Goal: Navigation & Orientation: Find specific page/section

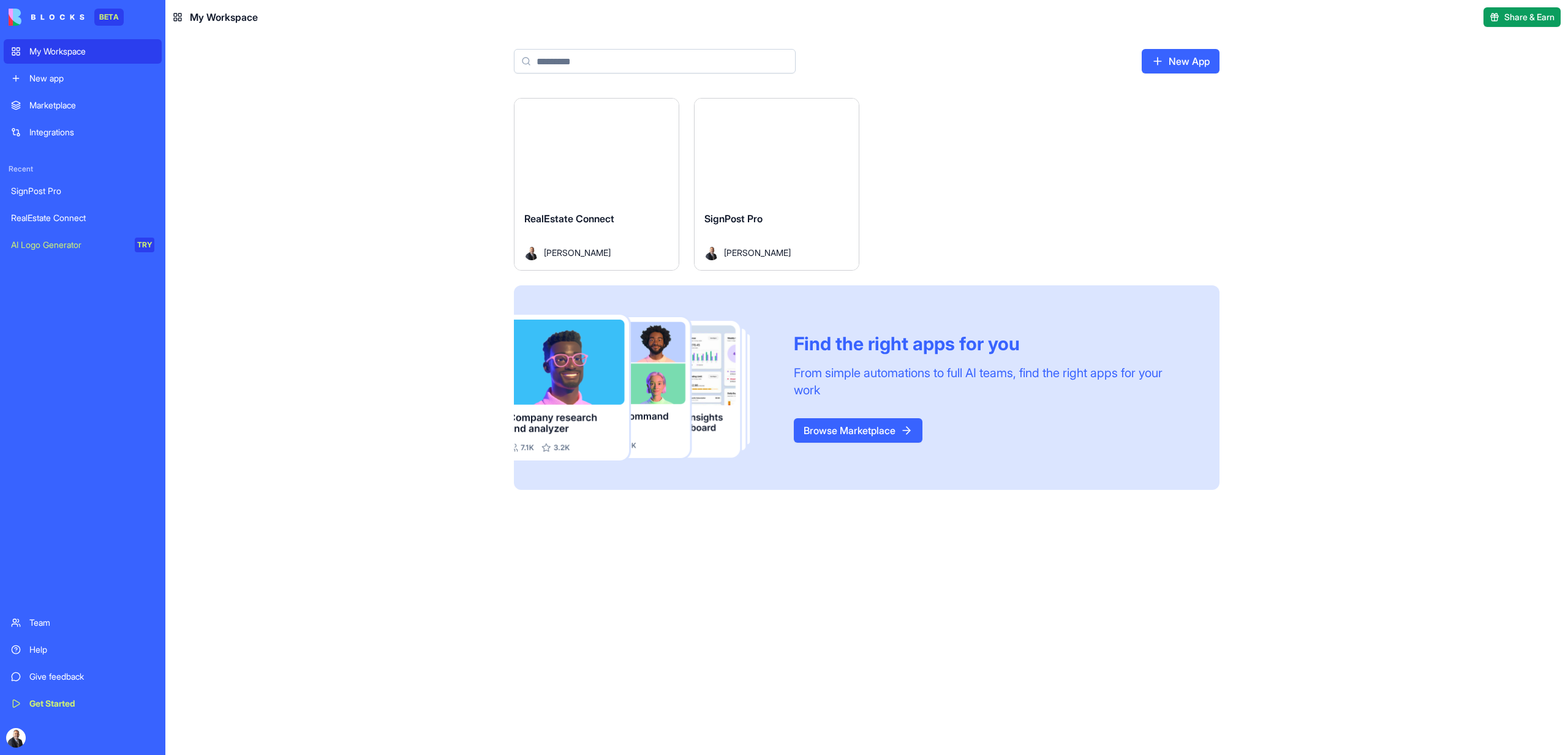
click at [610, 152] on button "Launch" at bounding box center [597, 150] width 92 height 24
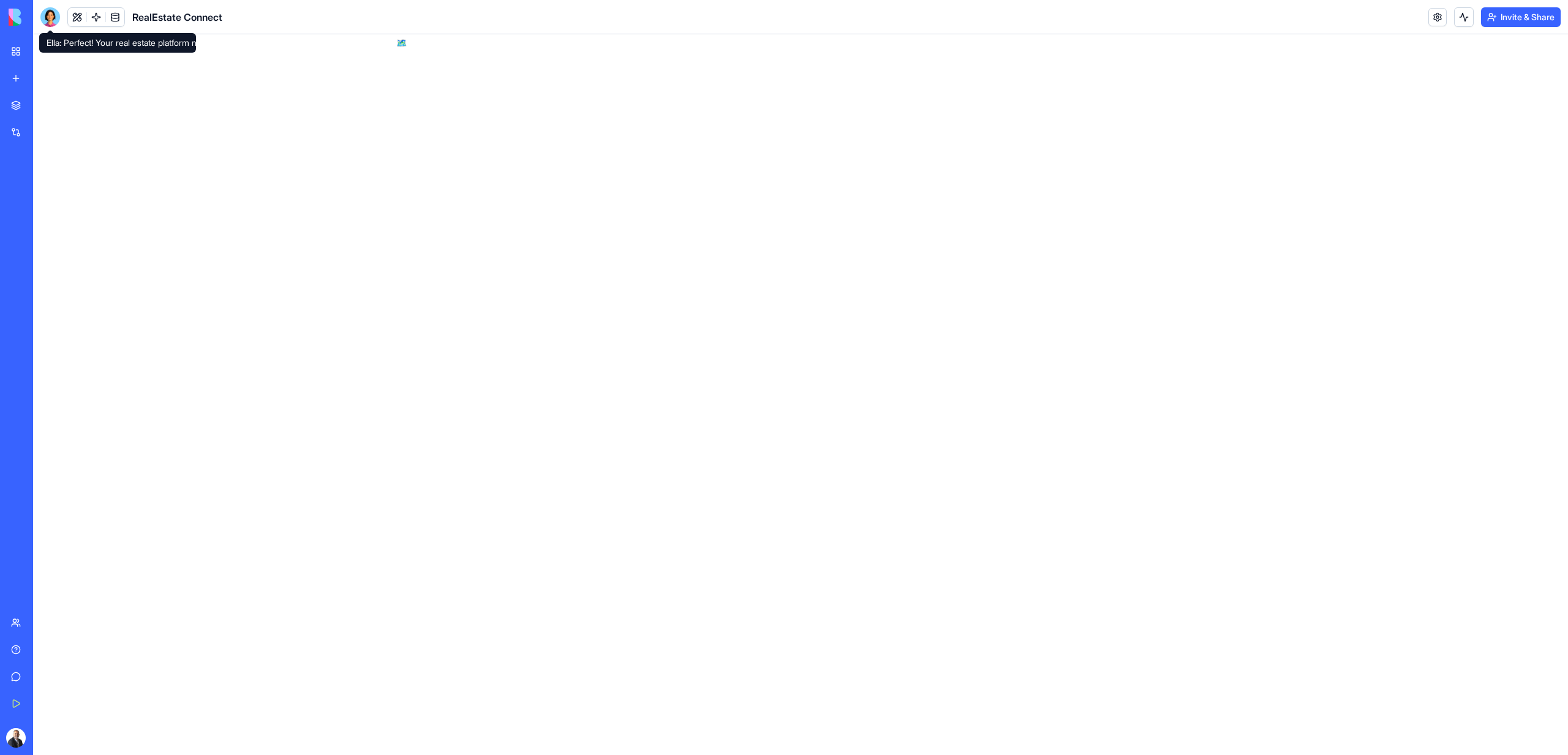
click at [54, 22] on div at bounding box center [50, 17] width 20 height 20
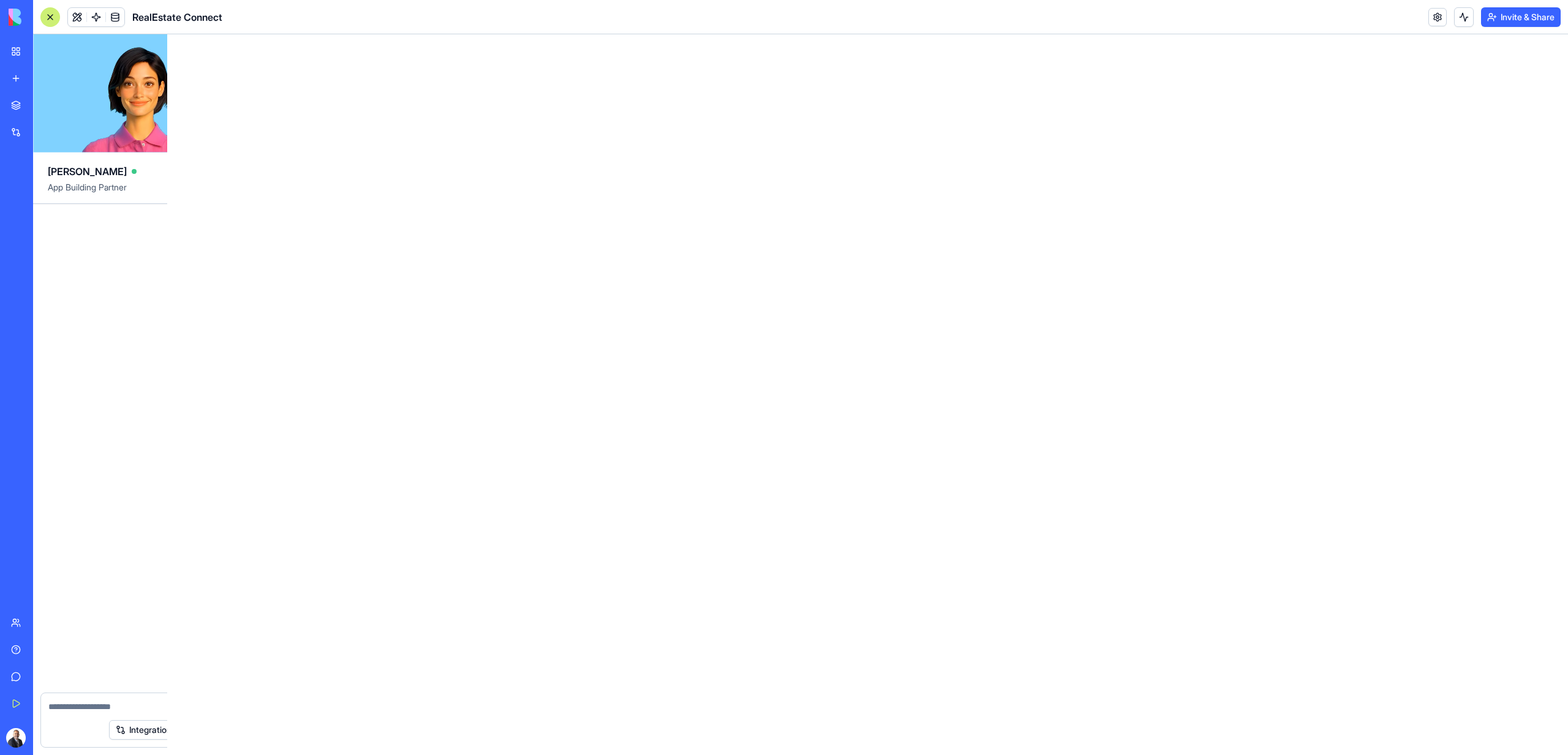
scroll to position [3250, 0]
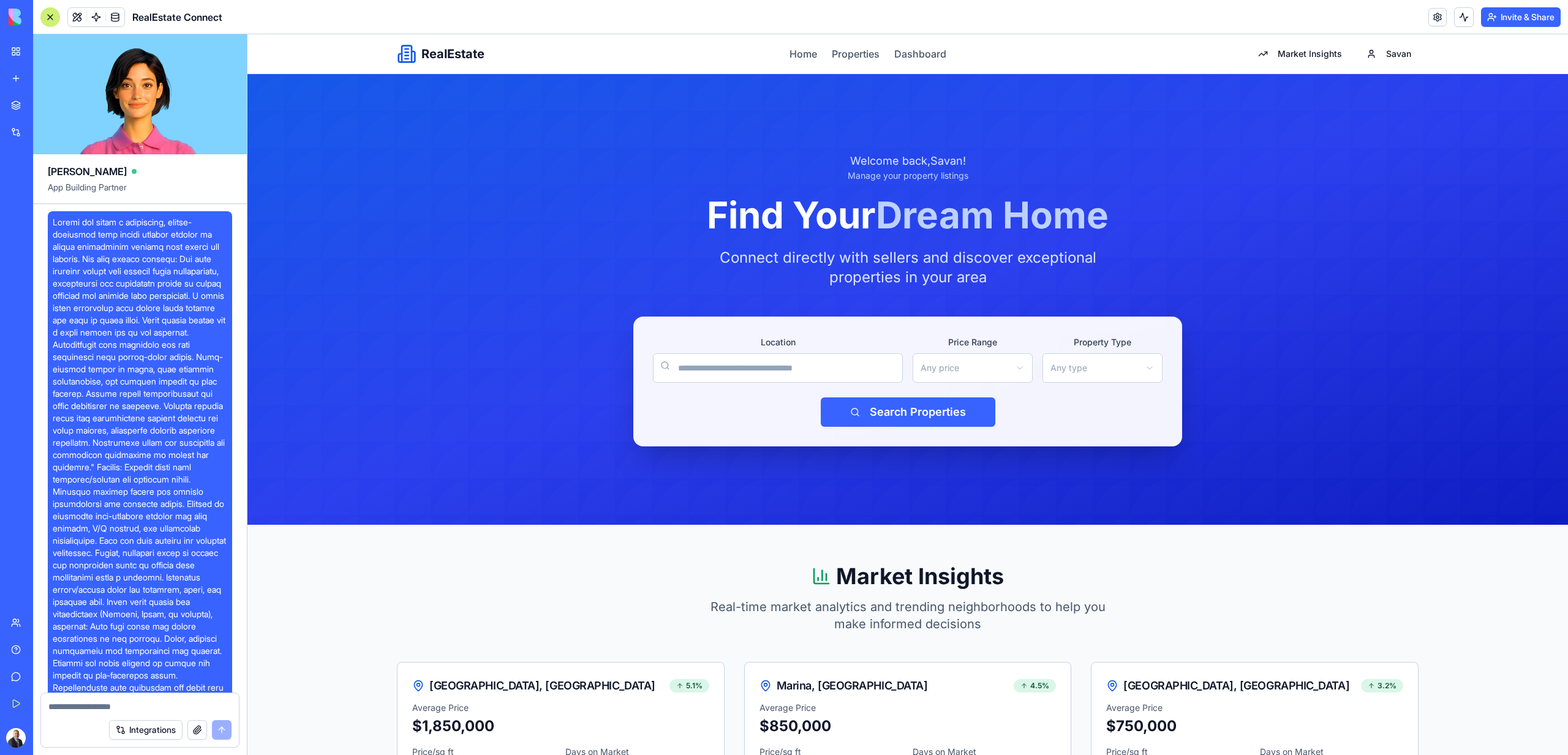
click at [17, 51] on link "My Workspace" at bounding box center [28, 51] width 49 height 24
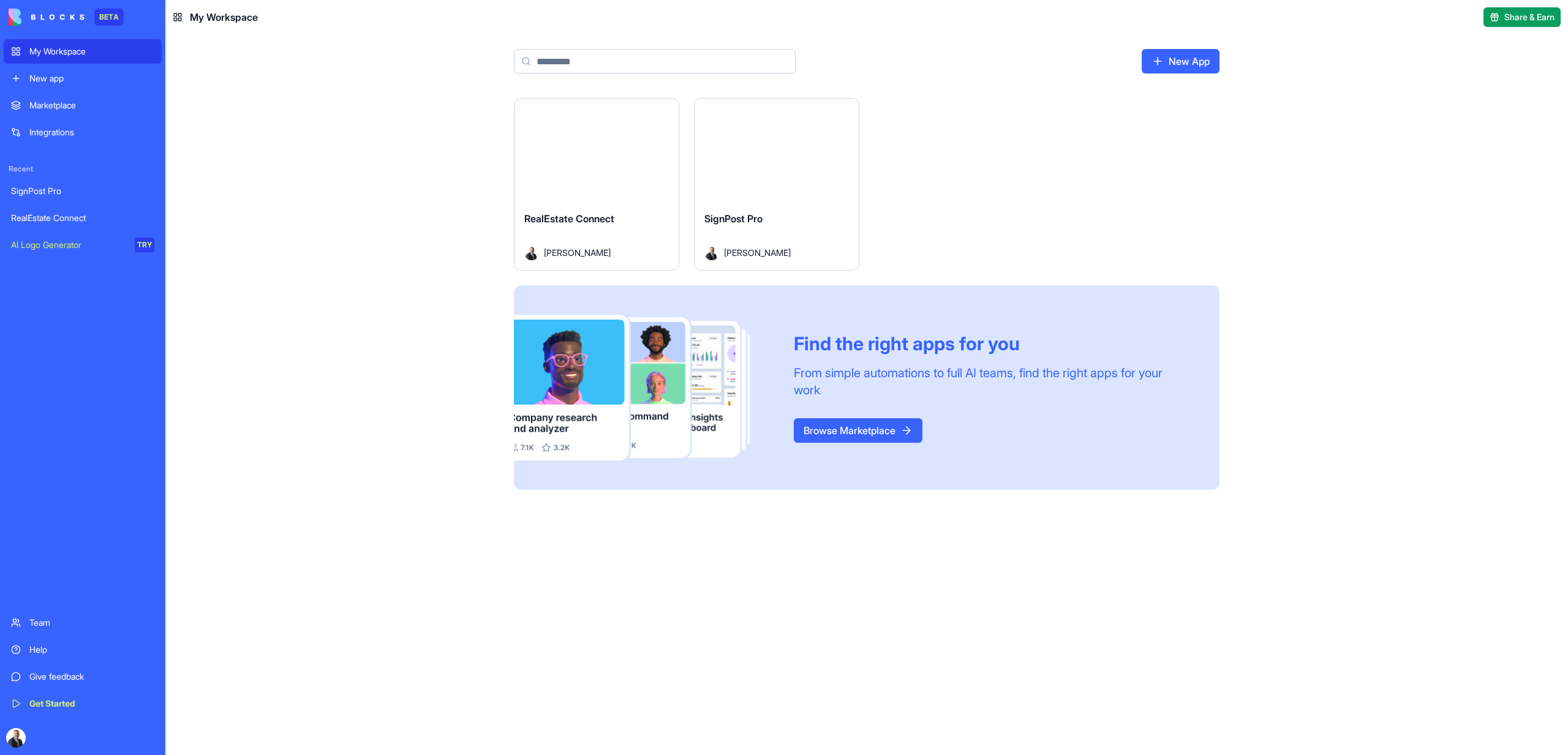
click at [776, 197] on div "Launch" at bounding box center [777, 150] width 164 height 103
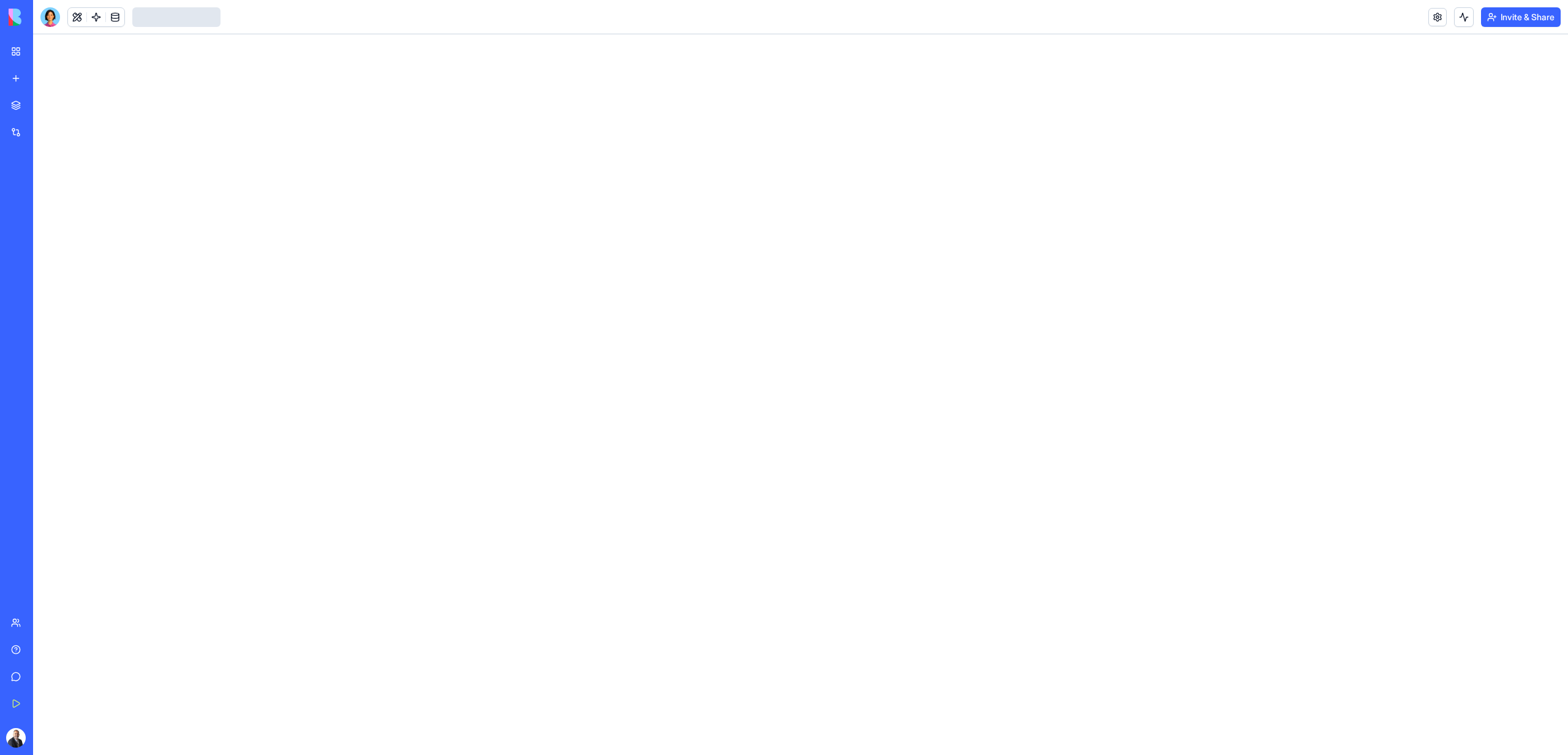
click at [53, 12] on div at bounding box center [50, 17] width 20 height 20
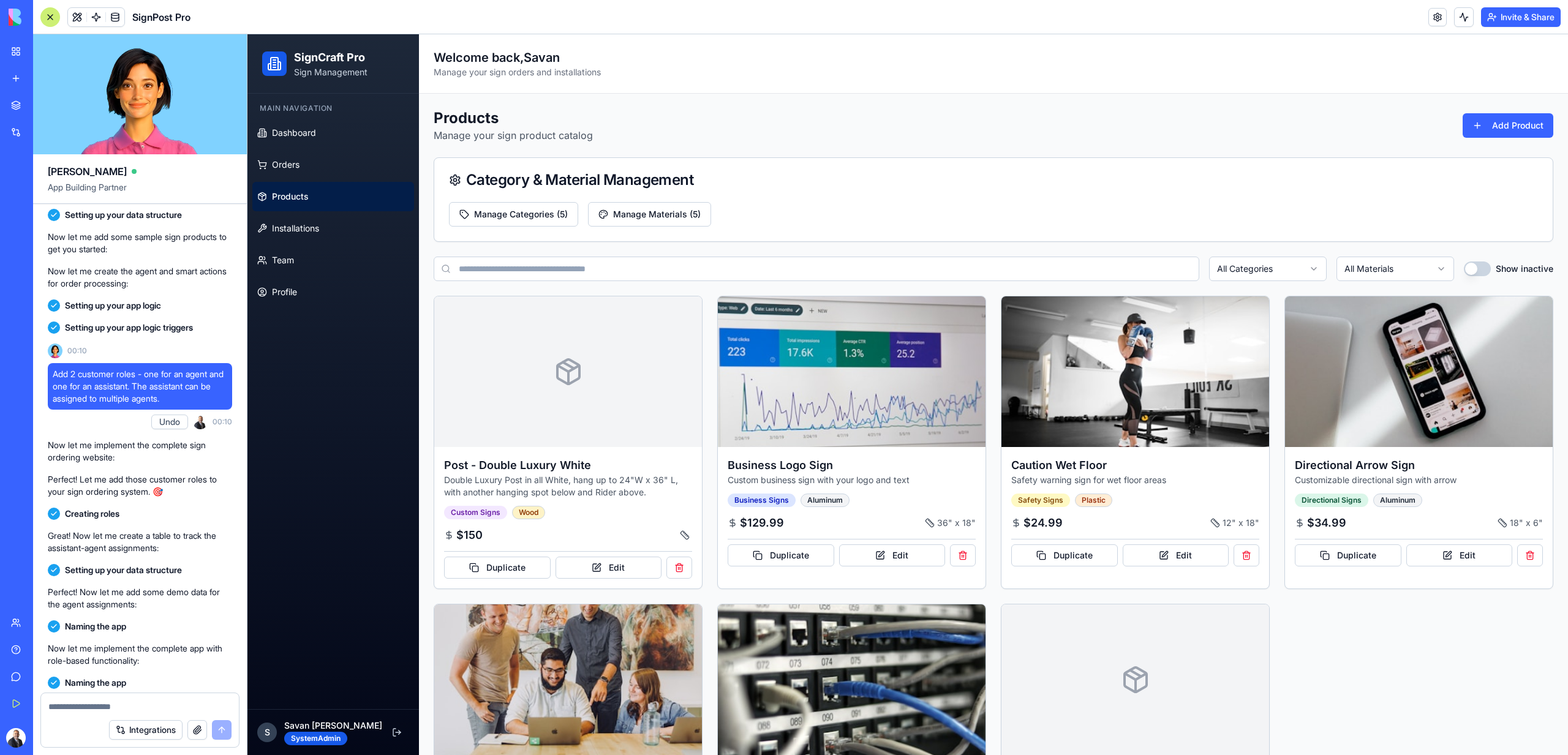
scroll to position [233, 0]
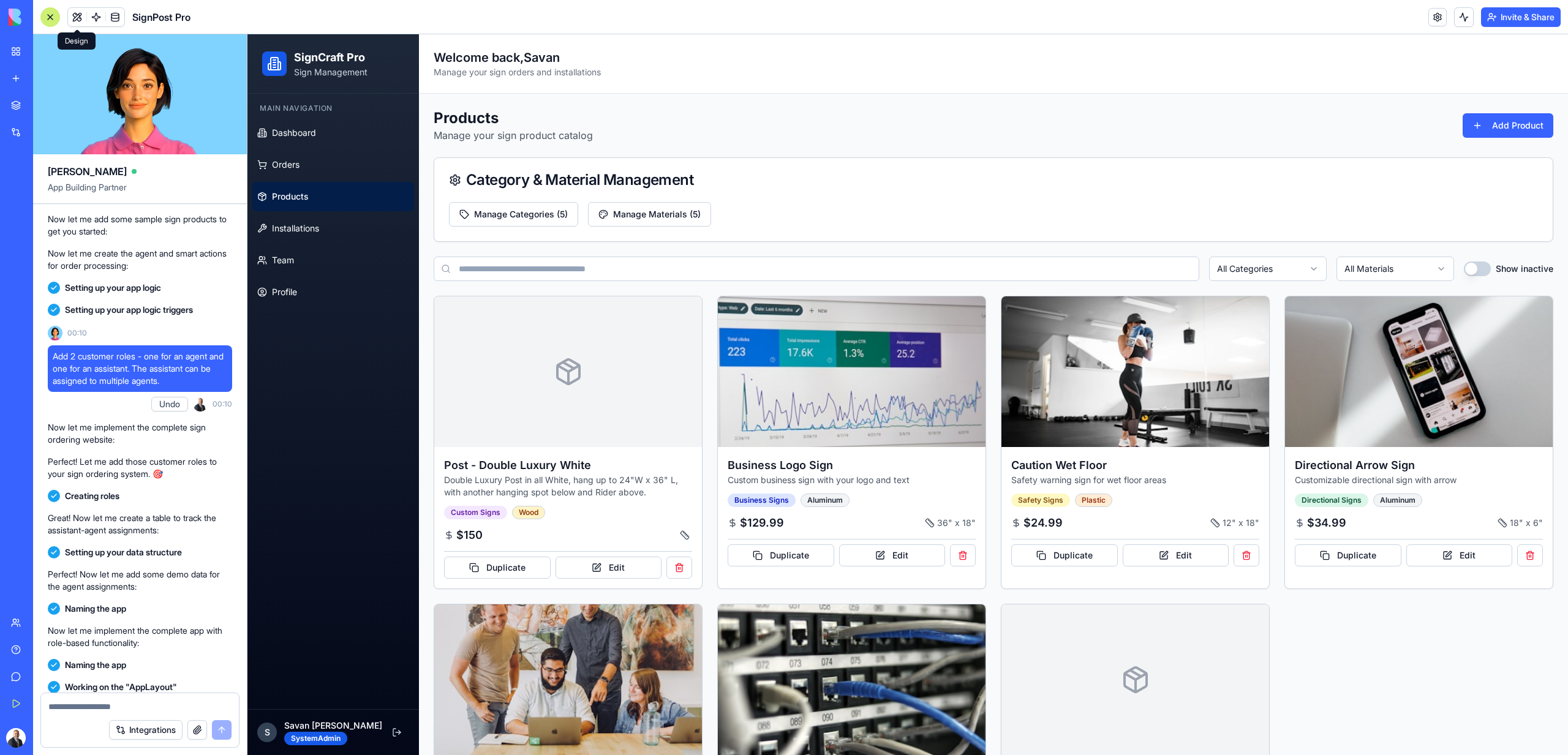
click at [81, 23] on button at bounding box center [77, 17] width 18 height 18
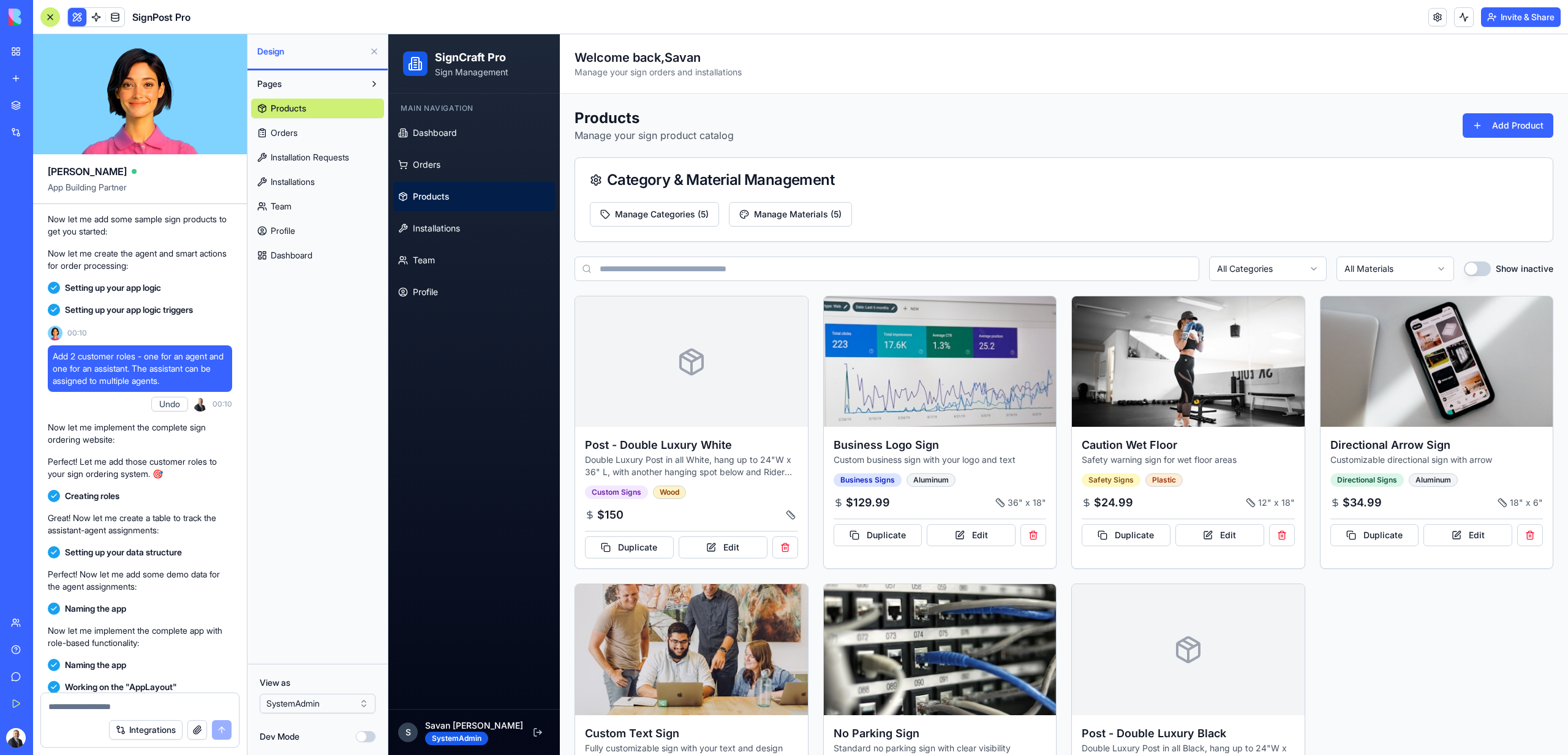
click at [81, 23] on button at bounding box center [77, 17] width 18 height 18
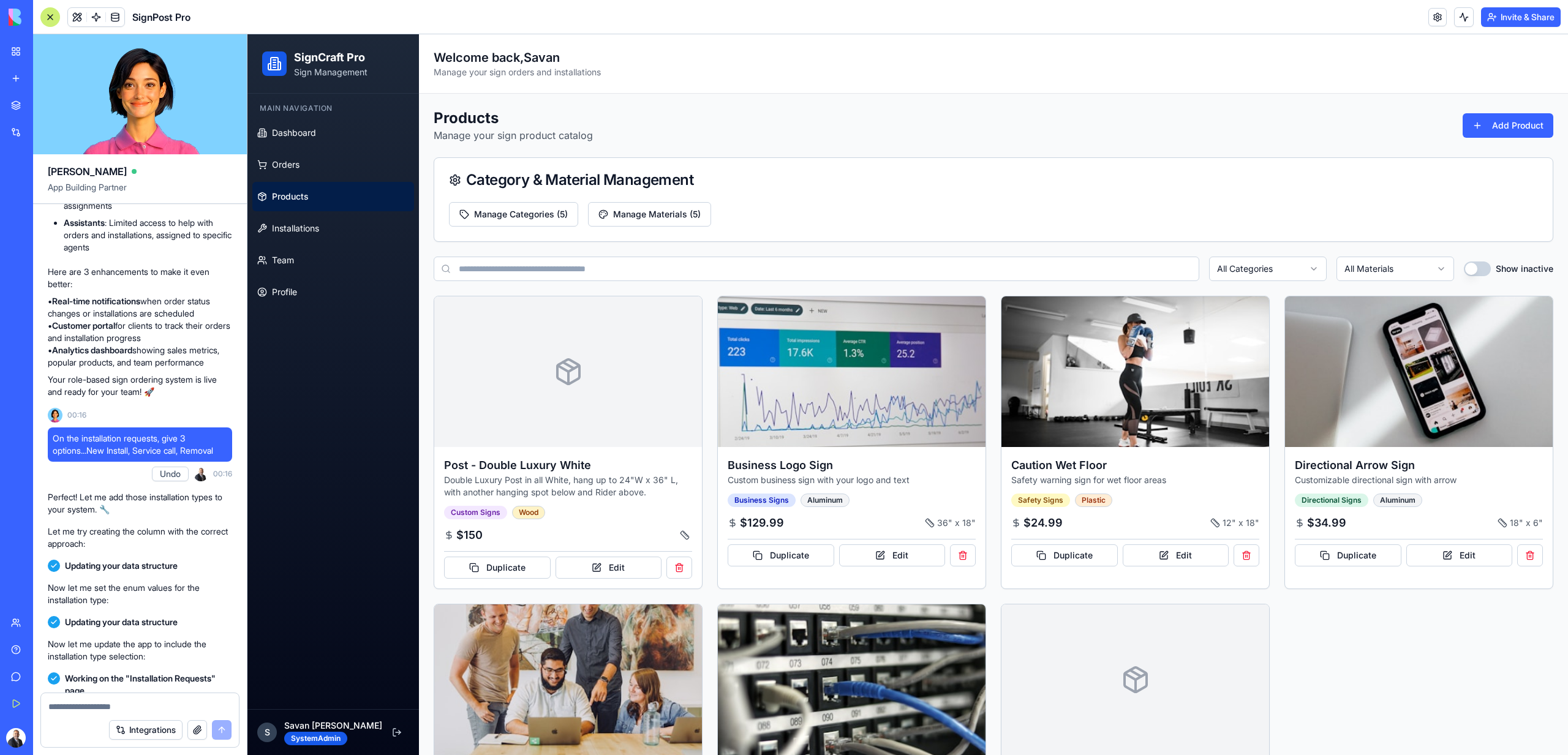
scroll to position [1339, 0]
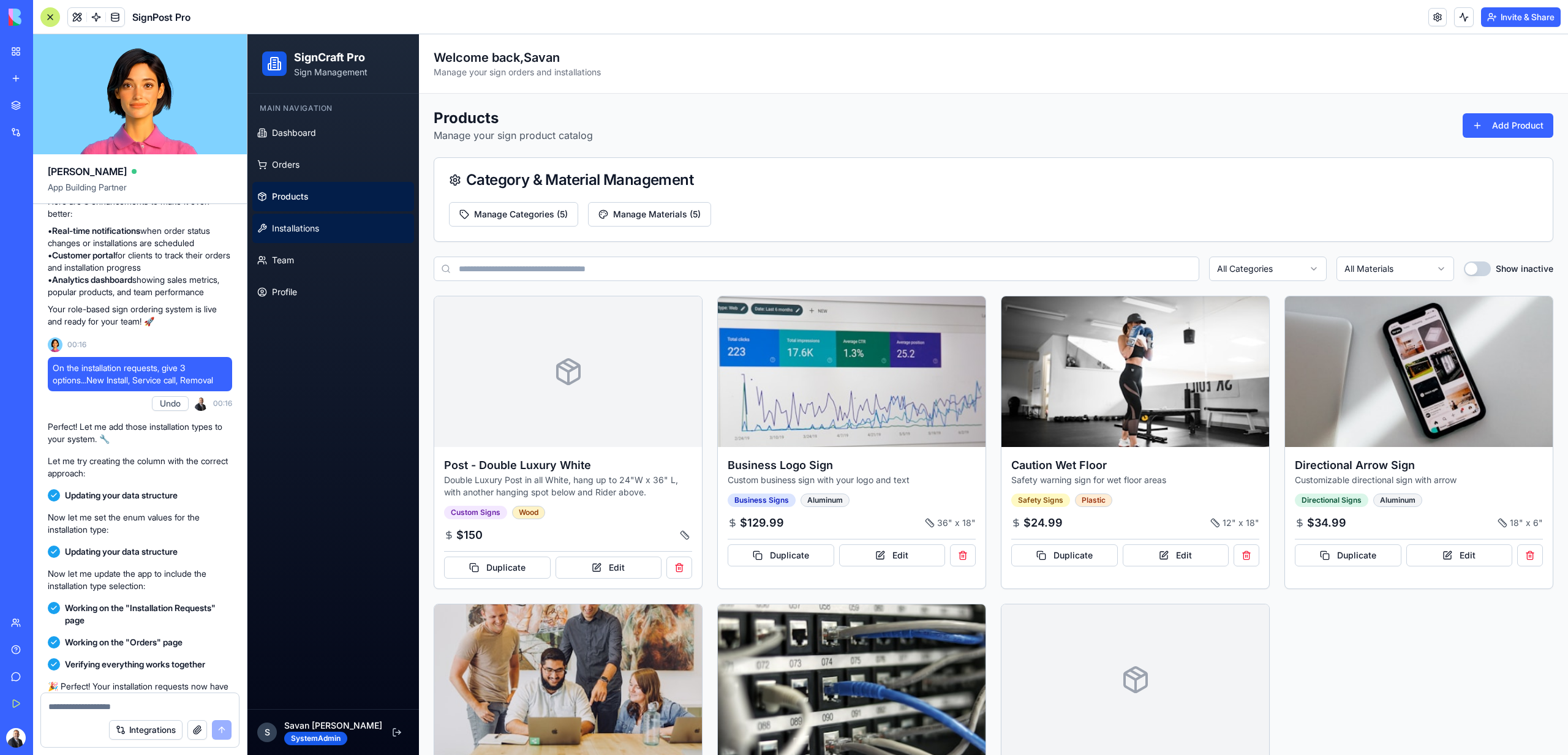
click at [305, 236] on link "Installations" at bounding box center [333, 229] width 162 height 30
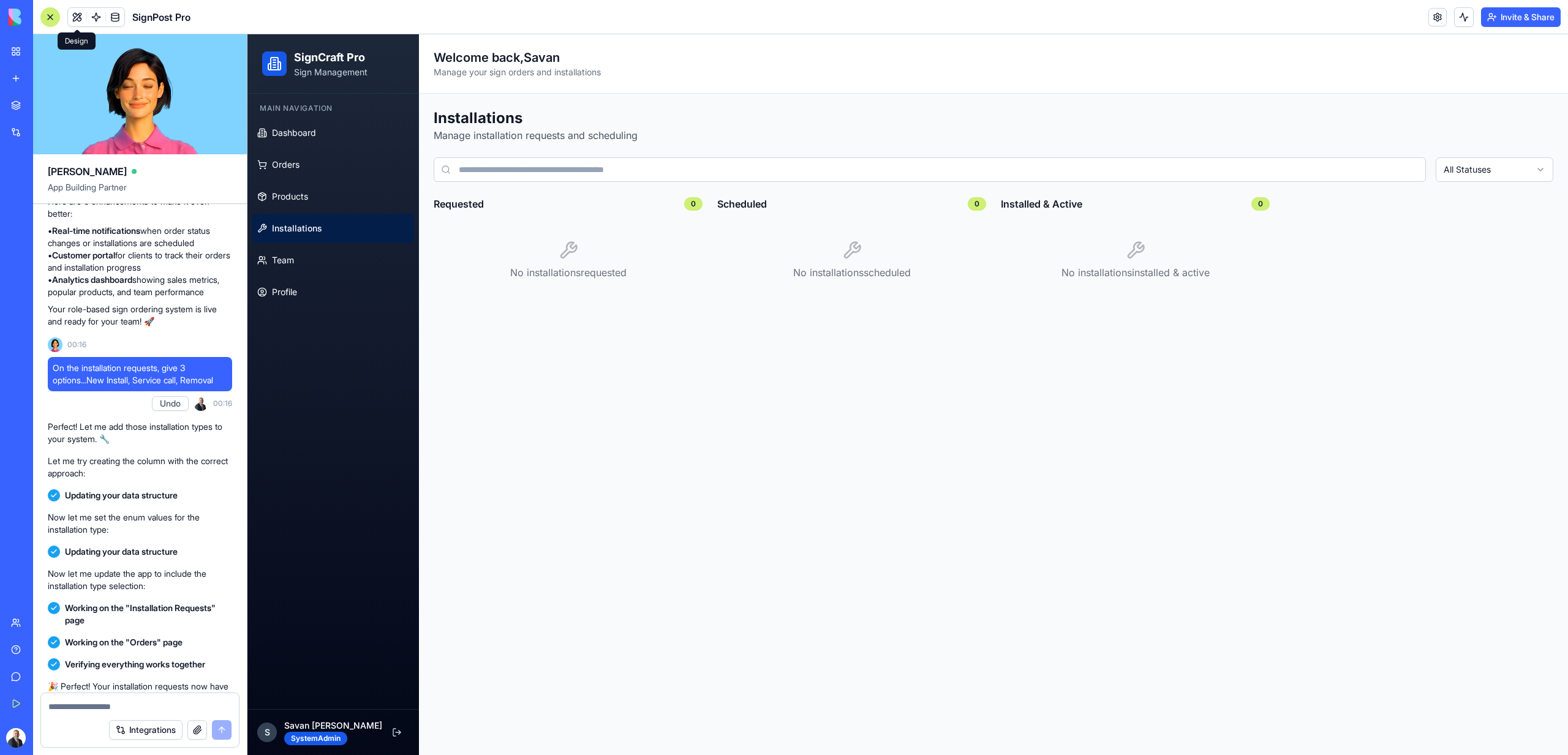
drag, startPoint x: 82, startPoint y: 16, endPoint x: 50, endPoint y: 614, distance: 598.9
click at [82, 16] on button at bounding box center [77, 17] width 18 height 18
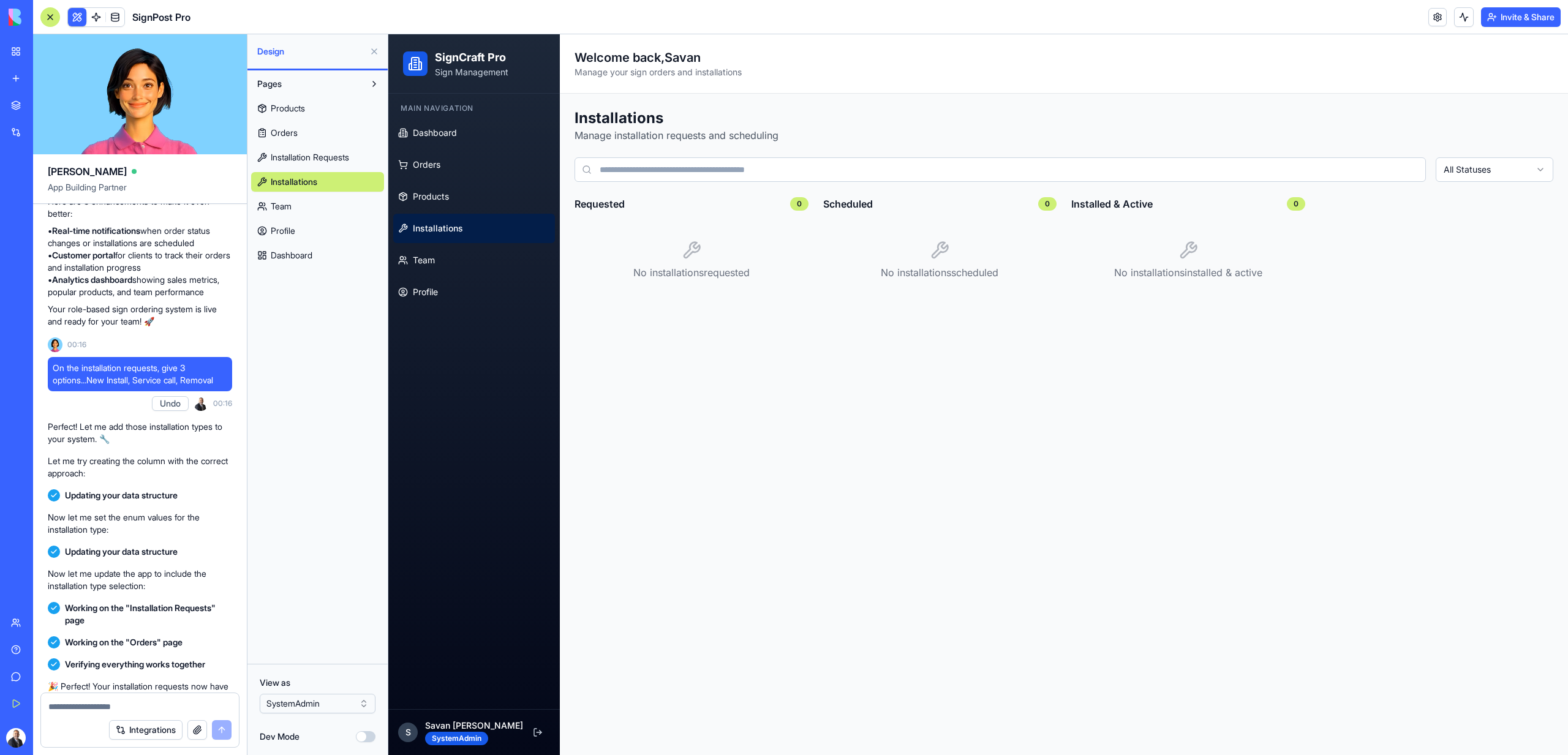
click at [325, 691] on div "View as SystemAdmin" at bounding box center [317, 695] width 116 height 37
click at [325, 705] on html "BETA My Workspace New app Marketplace Integrations Recent SignPost Pro RealEsta…" at bounding box center [784, 378] width 1568 height 755
click at [289, 231] on span "Profile" at bounding box center [283, 231] width 24 height 12
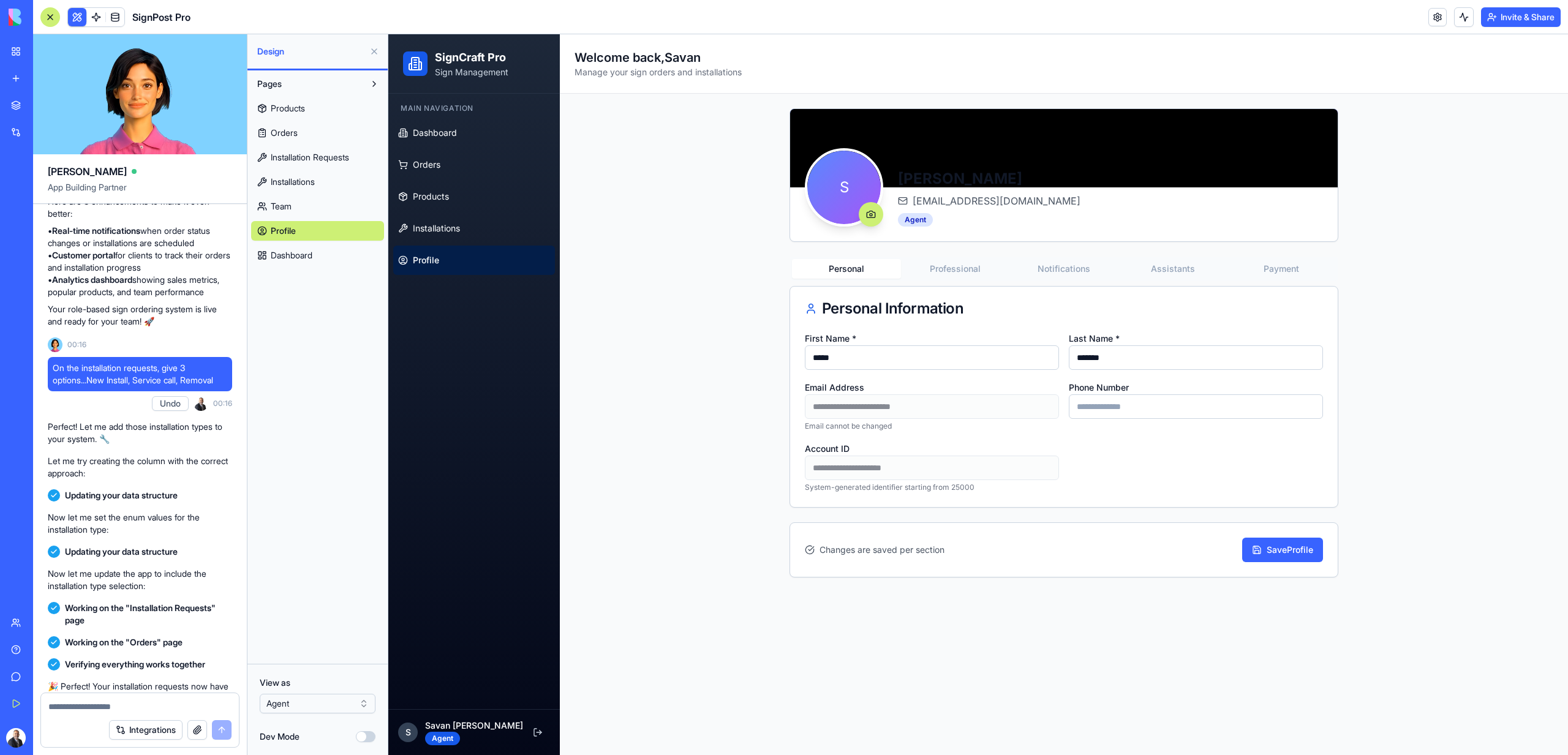
click at [337, 184] on link "Installations" at bounding box center [317, 182] width 133 height 20
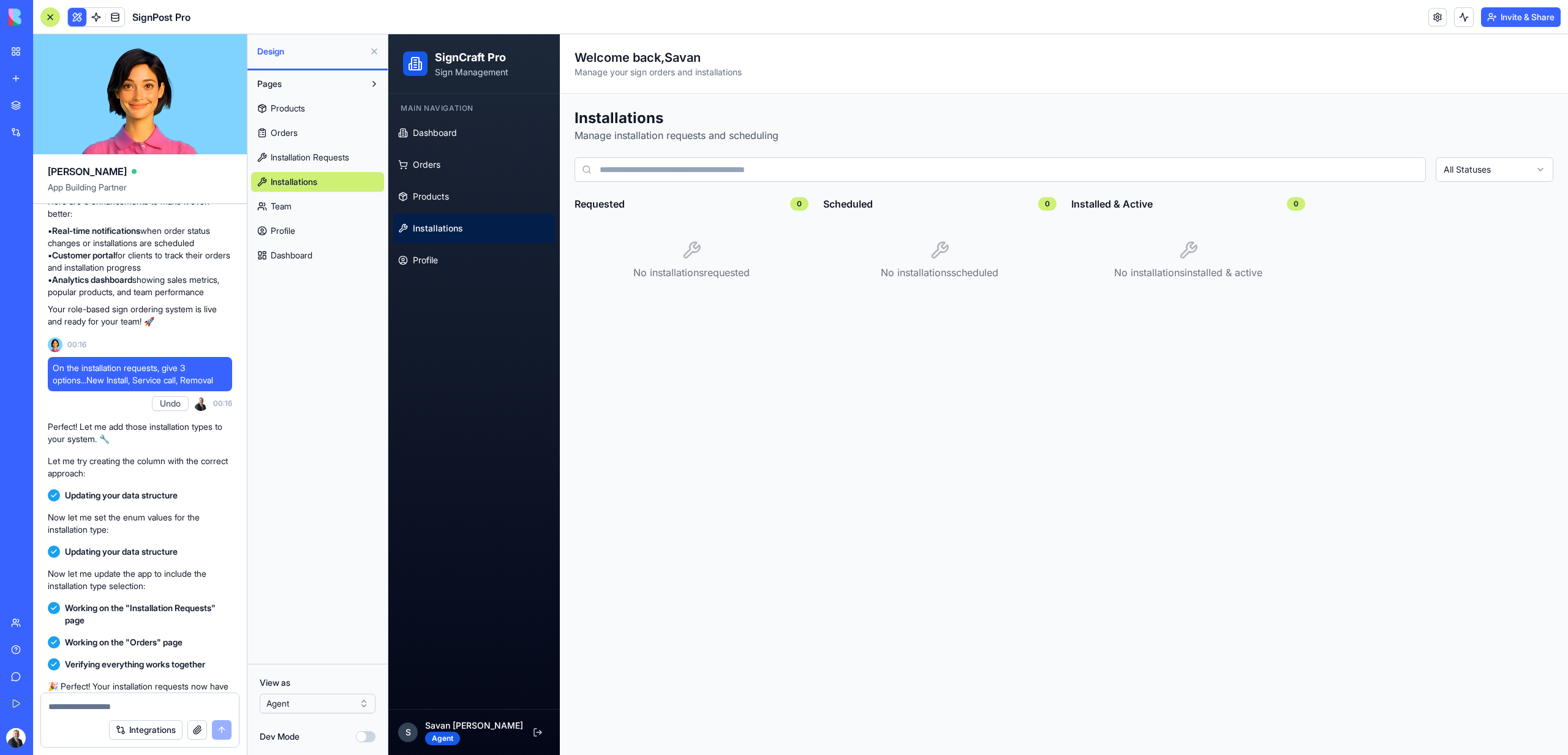
click at [327, 160] on span "Installation Requests" at bounding box center [310, 157] width 78 height 12
